Goal: Task Accomplishment & Management: Manage account settings

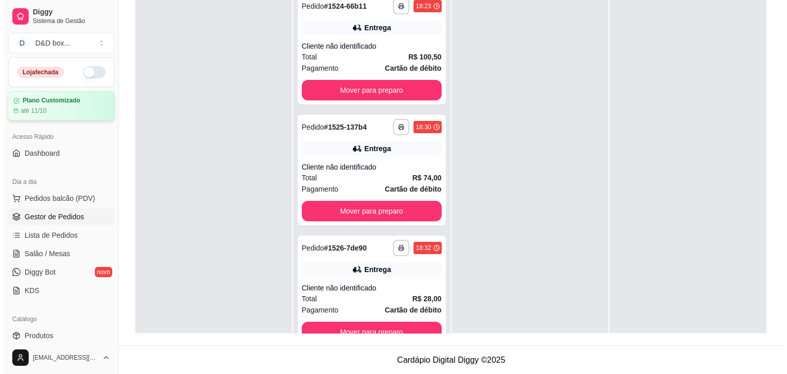
scroll to position [29, 0]
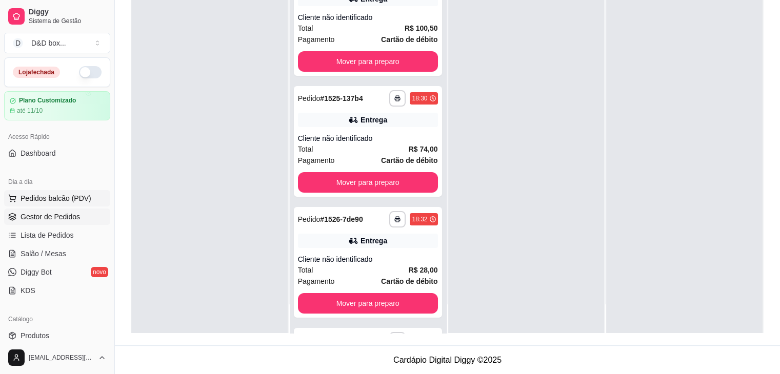
click at [49, 198] on span "Pedidos balcão (PDV)" at bounding box center [56, 198] width 71 height 10
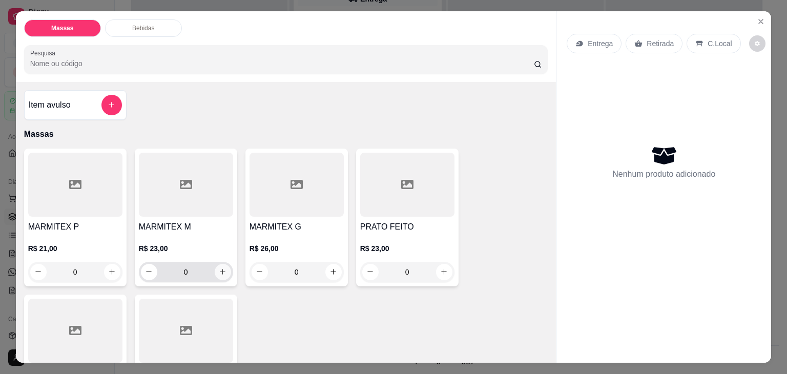
click at [217, 272] on button "increase-product-quantity" at bounding box center [223, 272] width 16 height 16
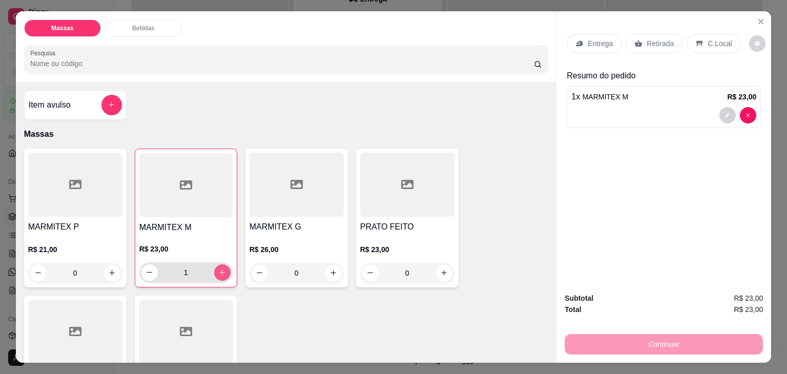
click at [217, 272] on button "increase-product-quantity" at bounding box center [222, 272] width 16 height 16
type input "3"
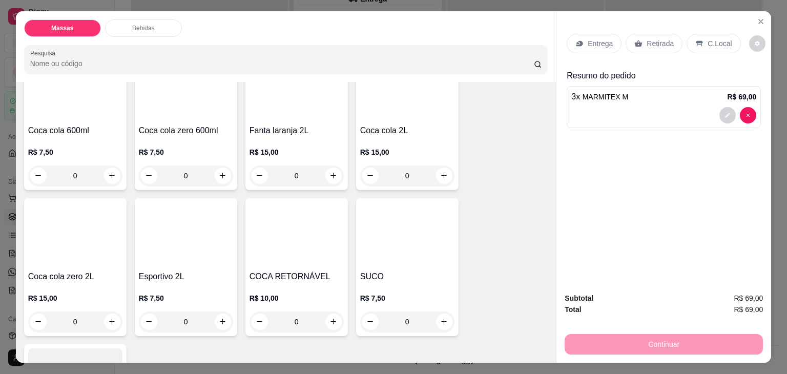
scroll to position [704, 0]
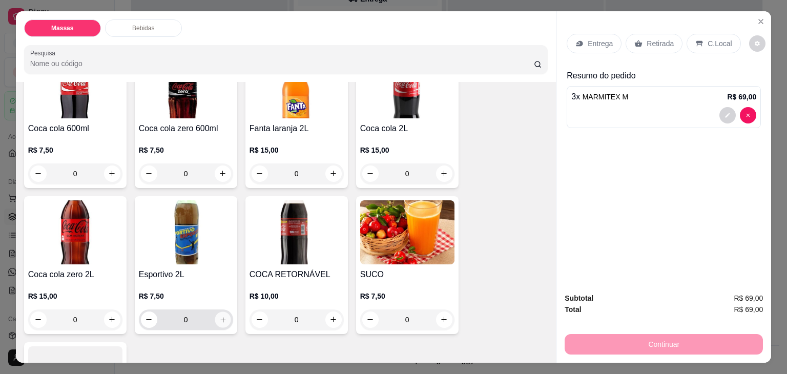
click at [219, 312] on button "increase-product-quantity" at bounding box center [223, 320] width 16 height 16
type input "1"
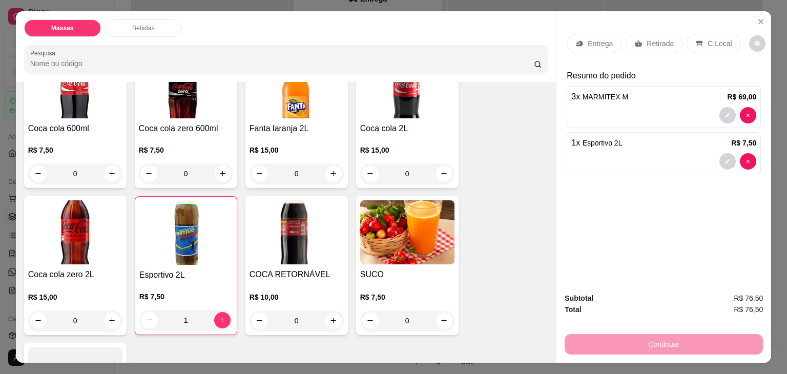
click at [599, 46] on div "Entrega" at bounding box center [594, 43] width 55 height 19
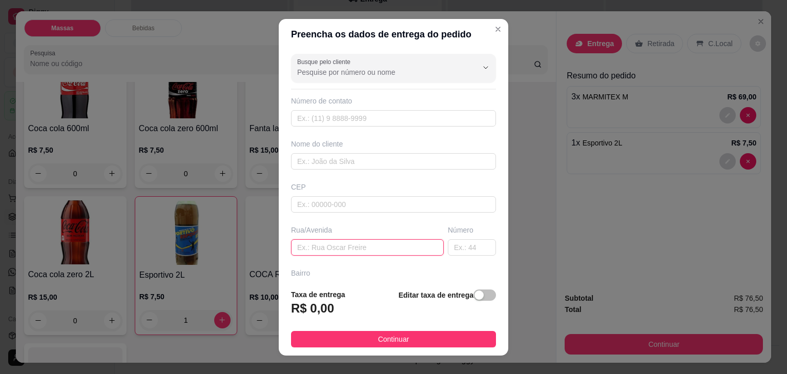
click at [335, 250] on input "text" at bounding box center [367, 247] width 153 height 16
type input "[GEOGRAPHIC_DATA]"
click at [448, 248] on input "text" at bounding box center [472, 247] width 48 height 16
type input "65"
click at [476, 297] on span "button" at bounding box center [485, 295] width 23 height 11
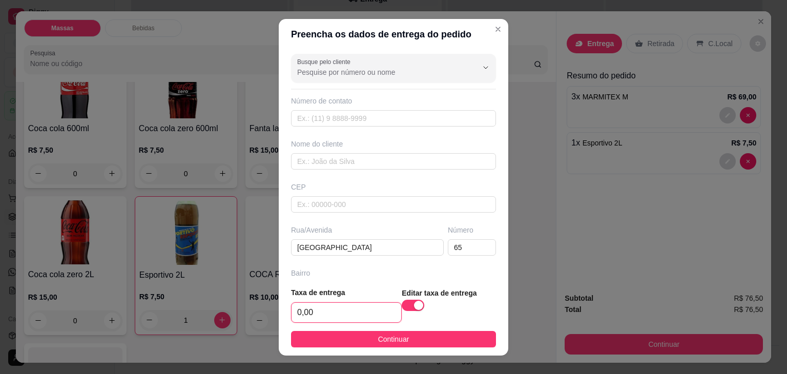
click at [338, 319] on input "0,00" at bounding box center [347, 312] width 110 height 19
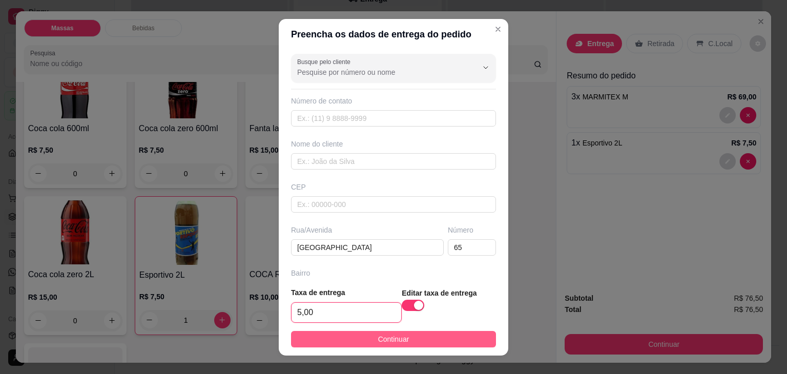
type input "5,00"
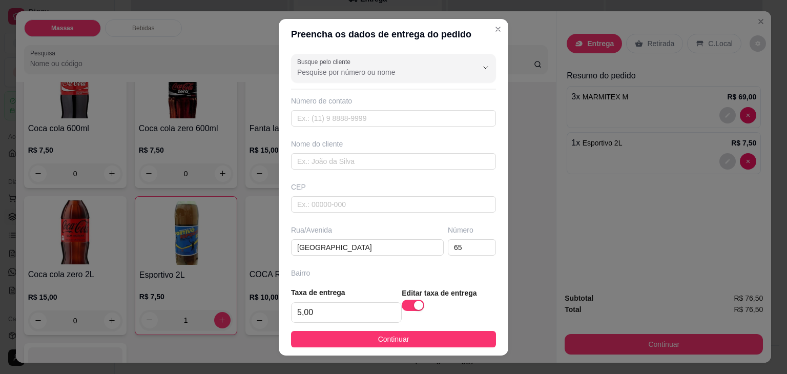
click at [349, 339] on button "Continuar" at bounding box center [393, 339] width 205 height 16
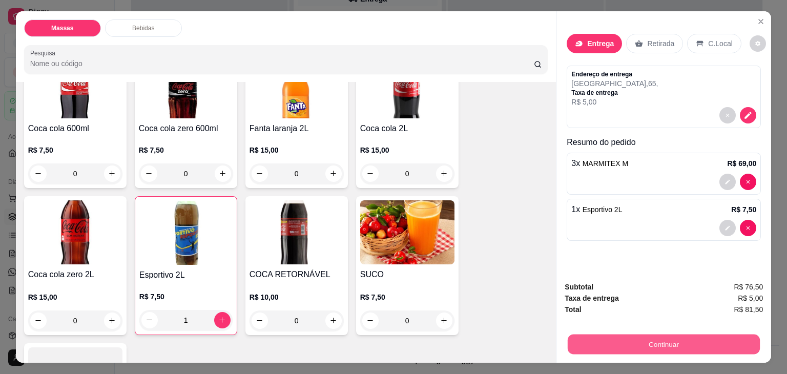
click at [671, 344] on button "Continuar" at bounding box center [664, 345] width 192 height 20
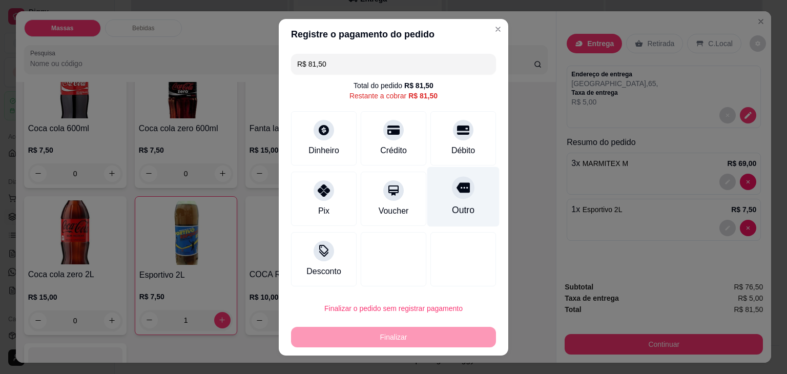
click at [464, 186] on div "Outro" at bounding box center [463, 197] width 72 height 60
type input "R$ 0,00"
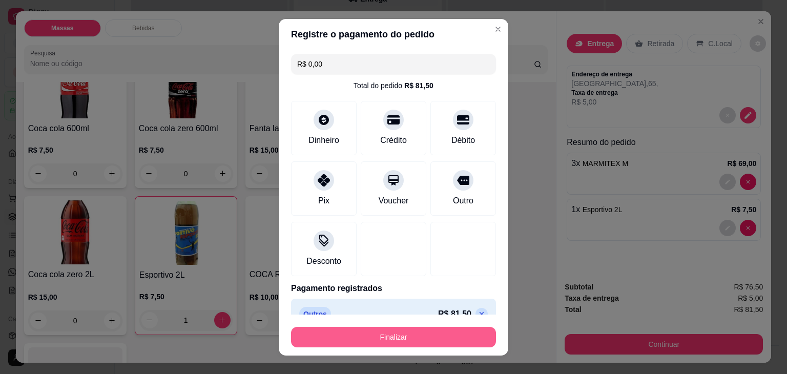
click at [433, 331] on button "Finalizar" at bounding box center [393, 337] width 205 height 21
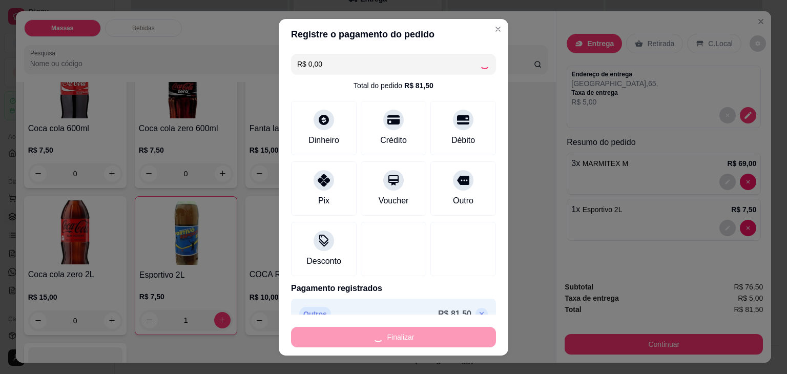
type input "0"
type input "-R$ 81,50"
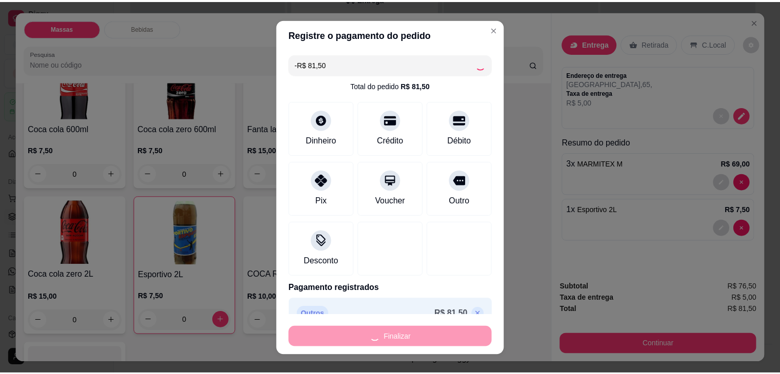
scroll to position [703, 0]
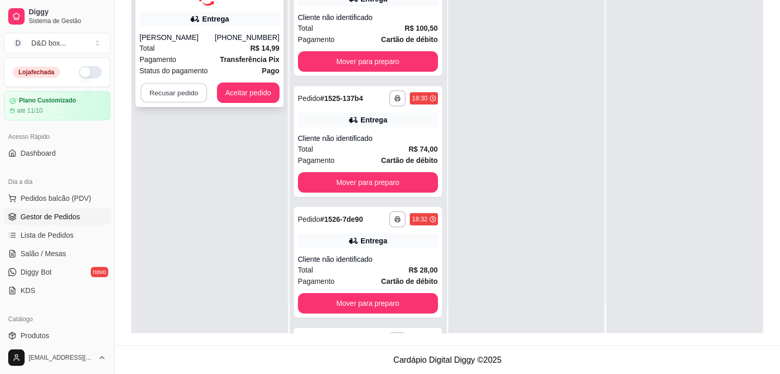
click at [167, 91] on button "Recusar pedido" at bounding box center [173, 93] width 67 height 20
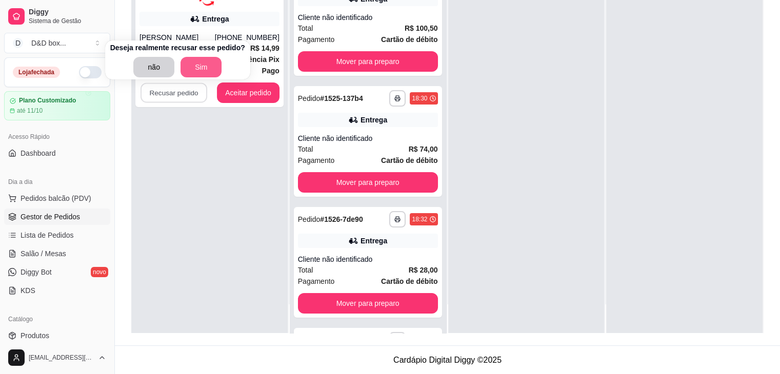
click at [192, 68] on button "Sim" at bounding box center [200, 67] width 41 height 21
click at [195, 67] on button "Sim" at bounding box center [200, 67] width 41 height 21
click at [185, 62] on button "Sim" at bounding box center [201, 67] width 40 height 20
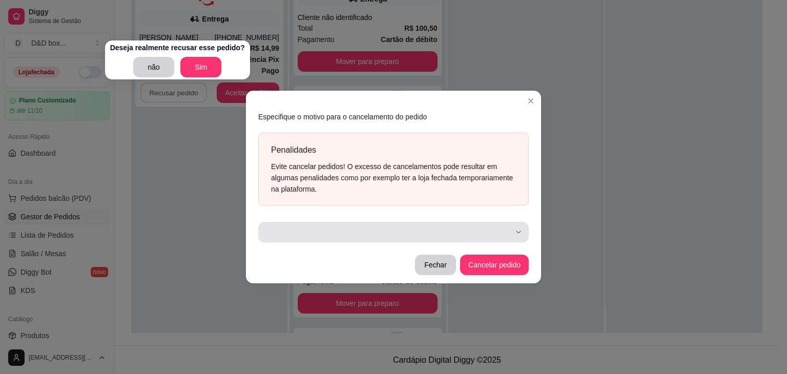
click at [446, 232] on div "button" at bounding box center [387, 232] width 246 height 21
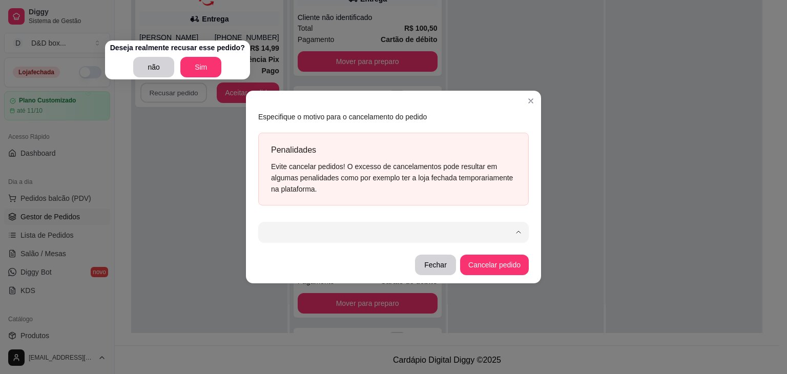
click at [429, 136] on li "Item indisponível" at bounding box center [394, 135] width 252 height 16
type input "503"
select select "503"
click at [501, 265] on button "Cancelar pedido" at bounding box center [494, 265] width 67 height 20
